Goal: Information Seeking & Learning: Stay updated

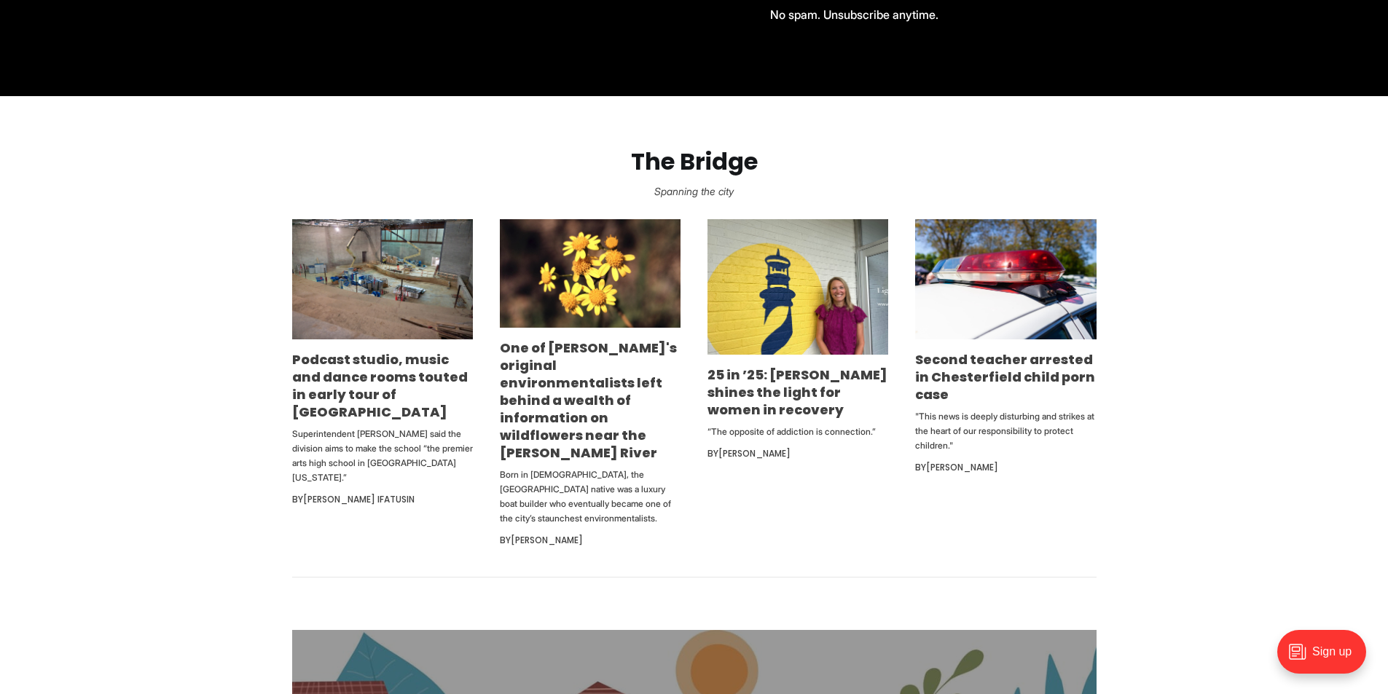
scroll to position [802, 0]
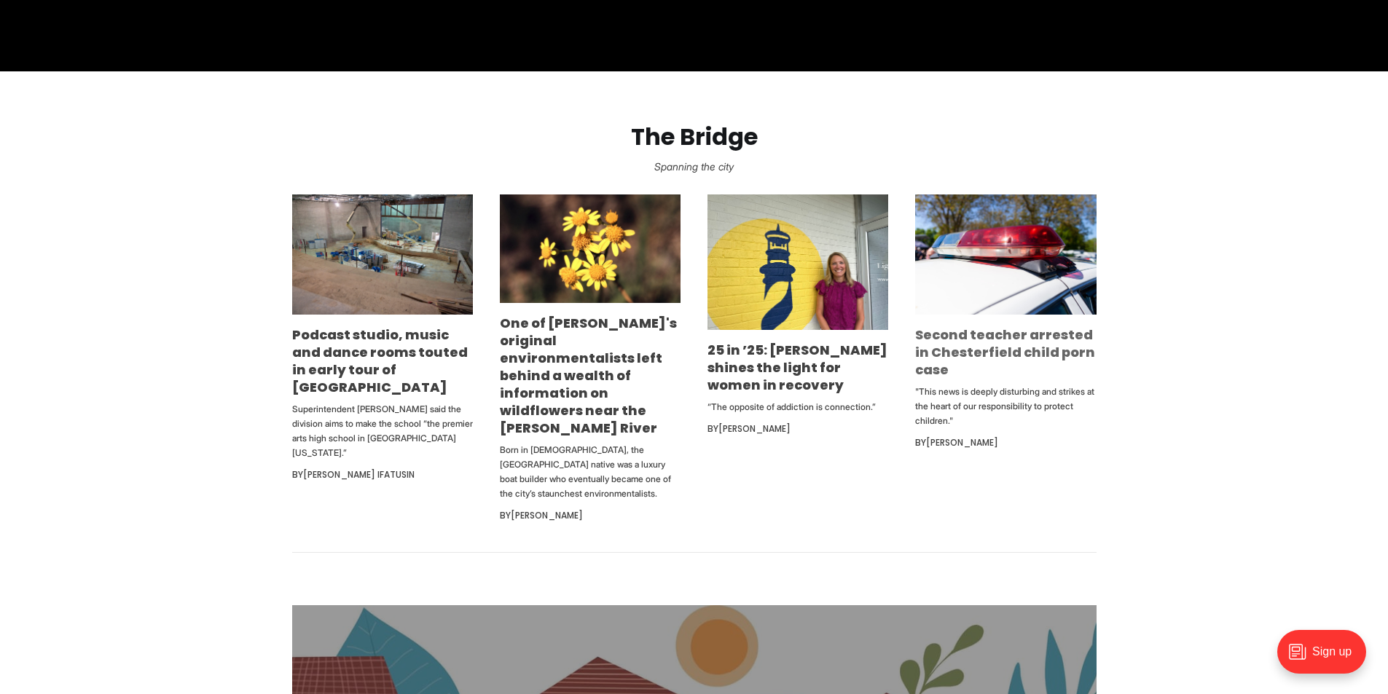
click at [1035, 359] on link "Second teacher arrested in Chesterfield child porn case" at bounding box center [1005, 352] width 180 height 53
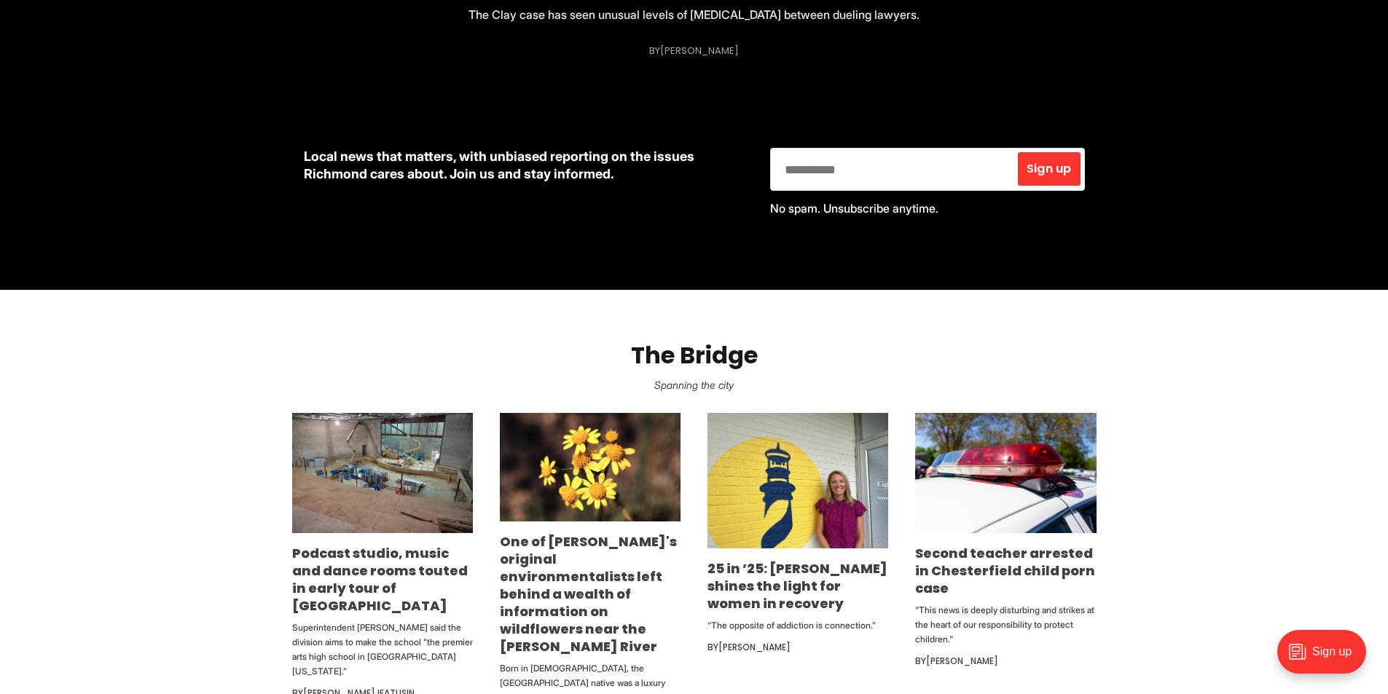
scroll to position [219, 0]
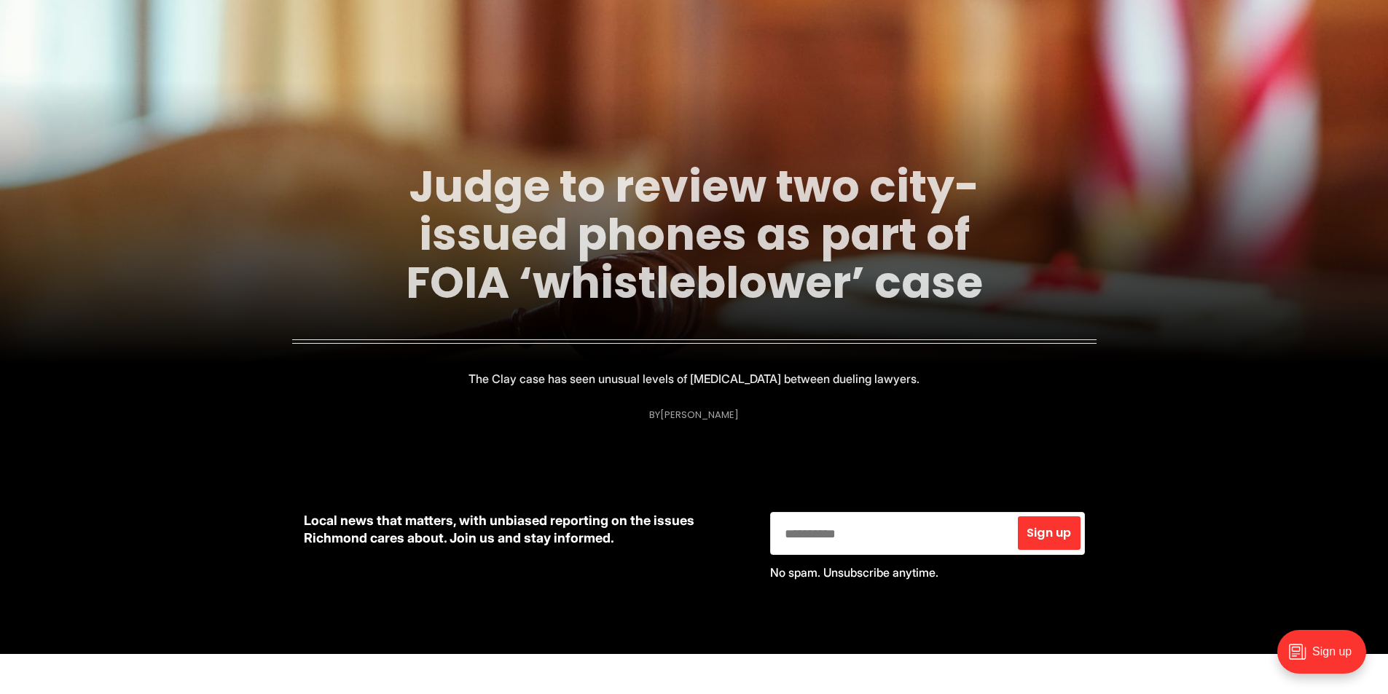
click at [643, 231] on link "Judge to review two city-issued phones as part of FOIA ‘whistleblower’ case" at bounding box center [694, 234] width 577 height 157
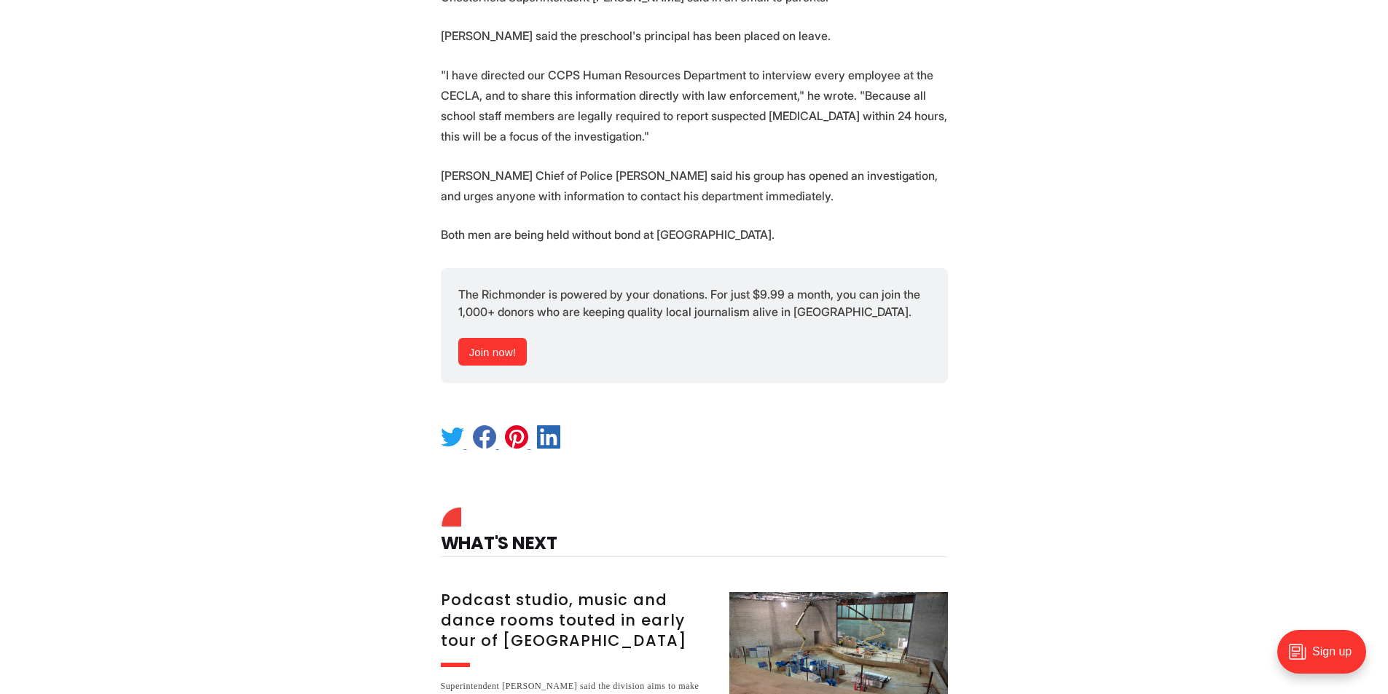
scroll to position [1166, 0]
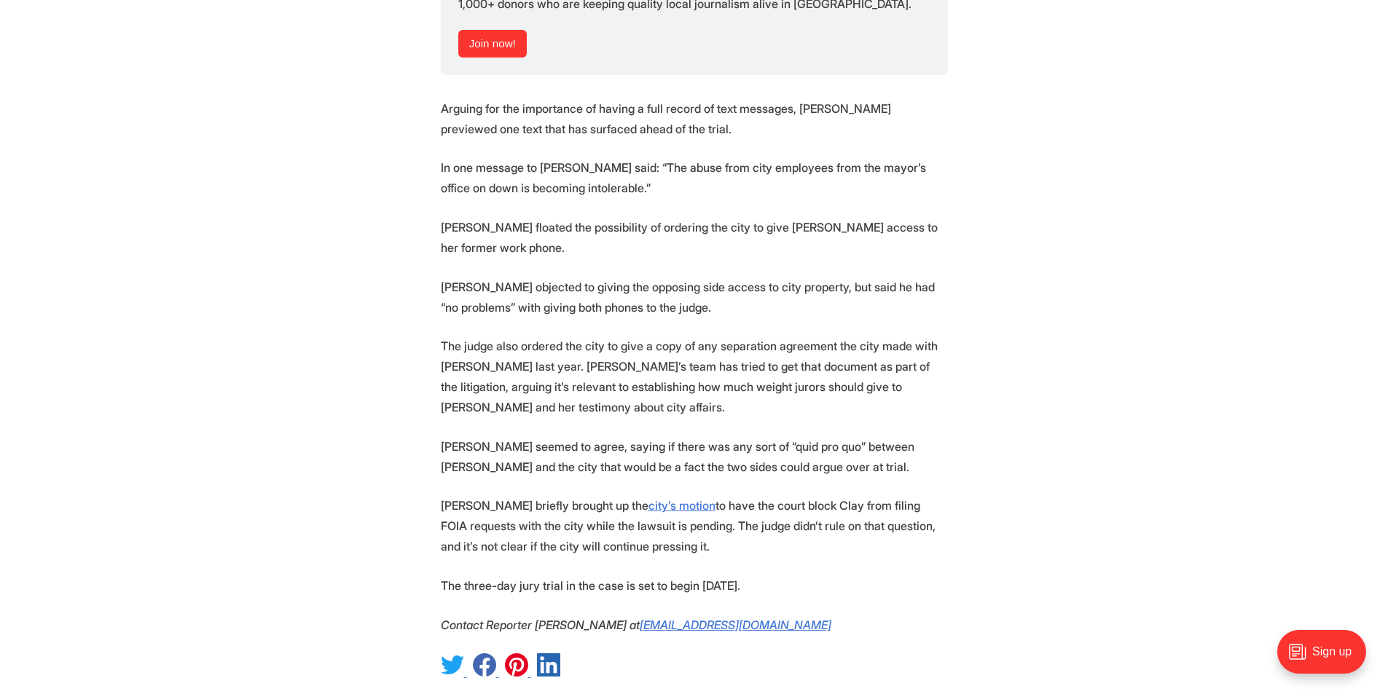
scroll to position [2332, 0]
